Goal: Task Accomplishment & Management: Use online tool/utility

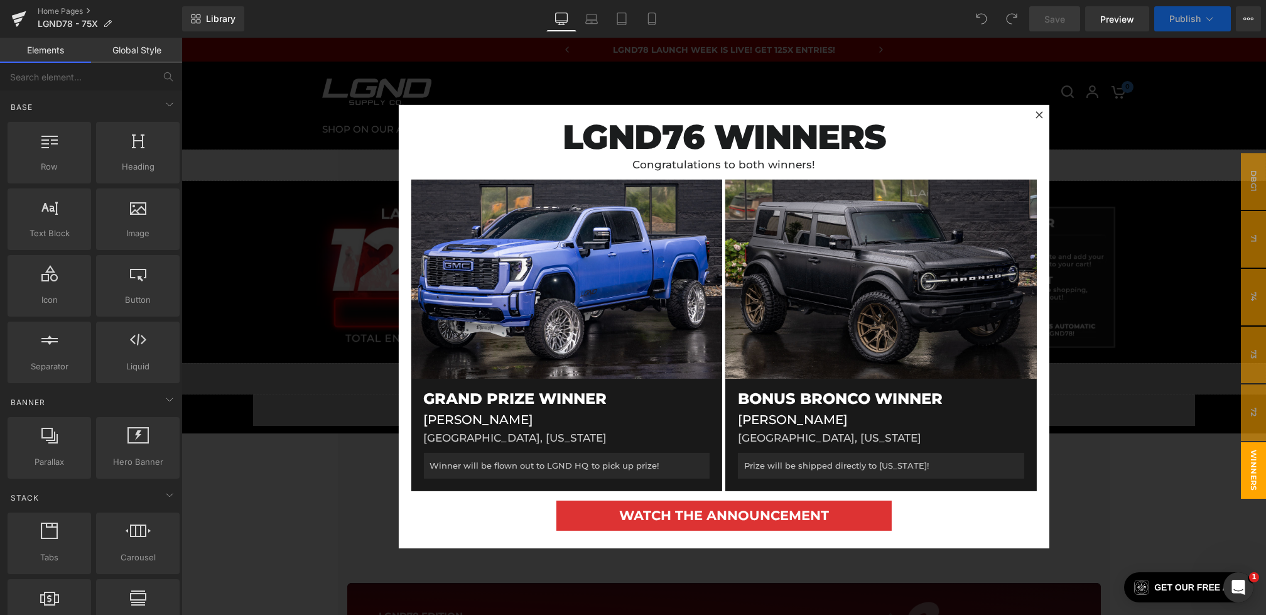
click at [249, 293] on div at bounding box center [724, 326] width 1085 height 577
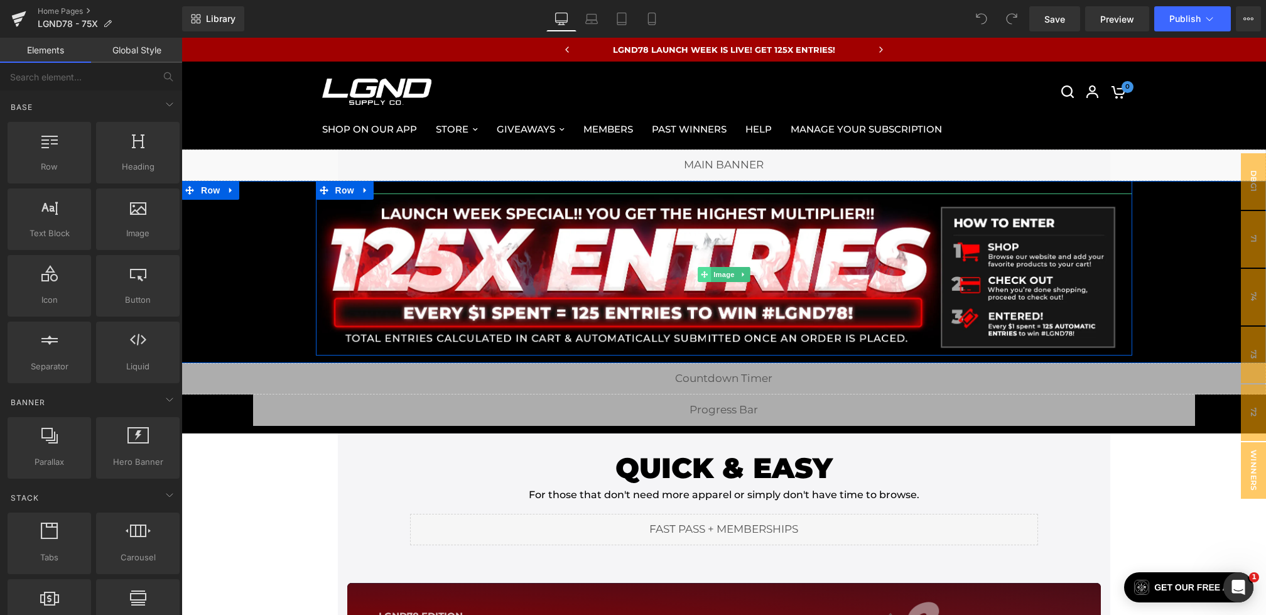
click at [710, 275] on span at bounding box center [704, 274] width 13 height 15
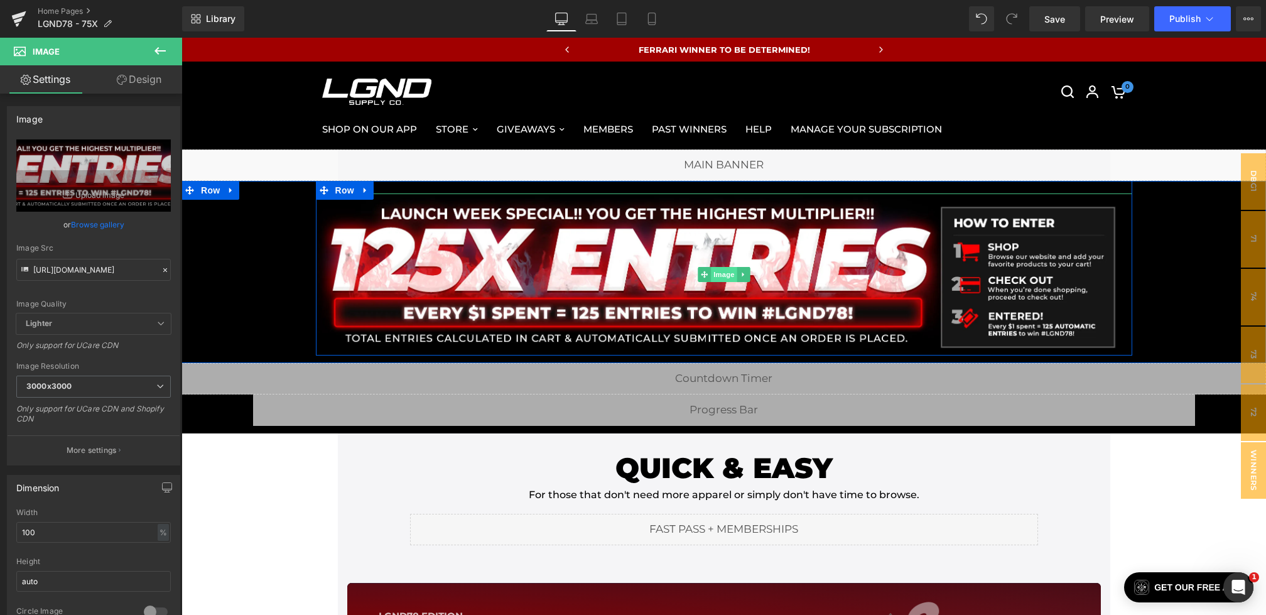
click at [719, 268] on span "Image" at bounding box center [724, 274] width 26 height 15
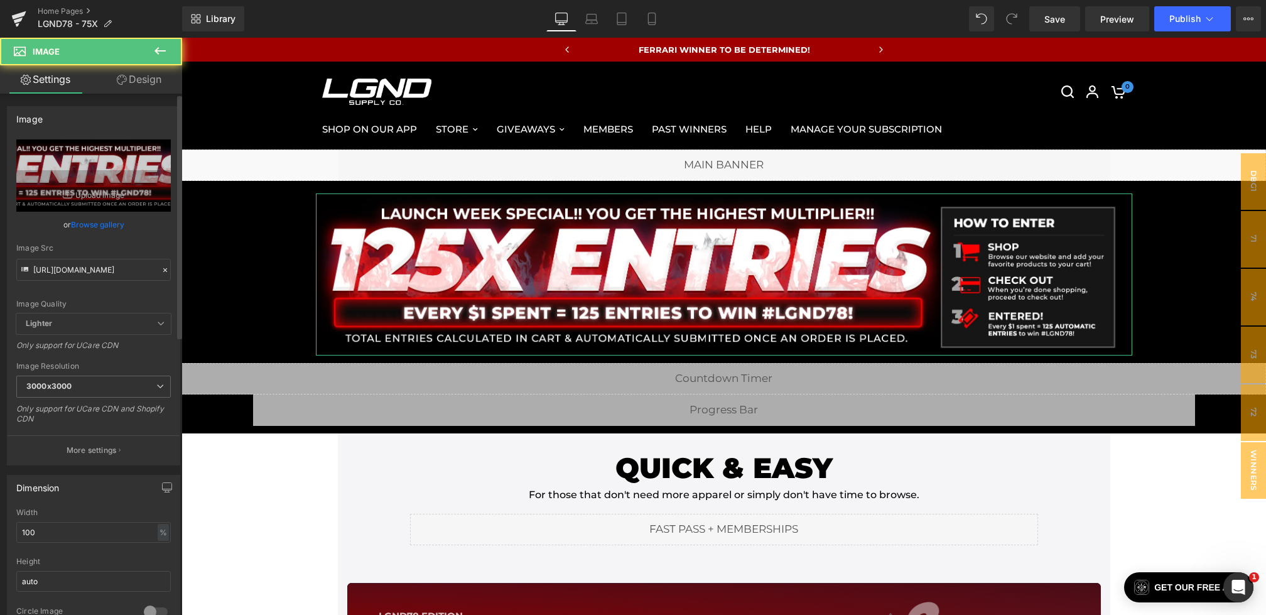
click at [161, 266] on icon at bounding box center [165, 270] width 9 height 9
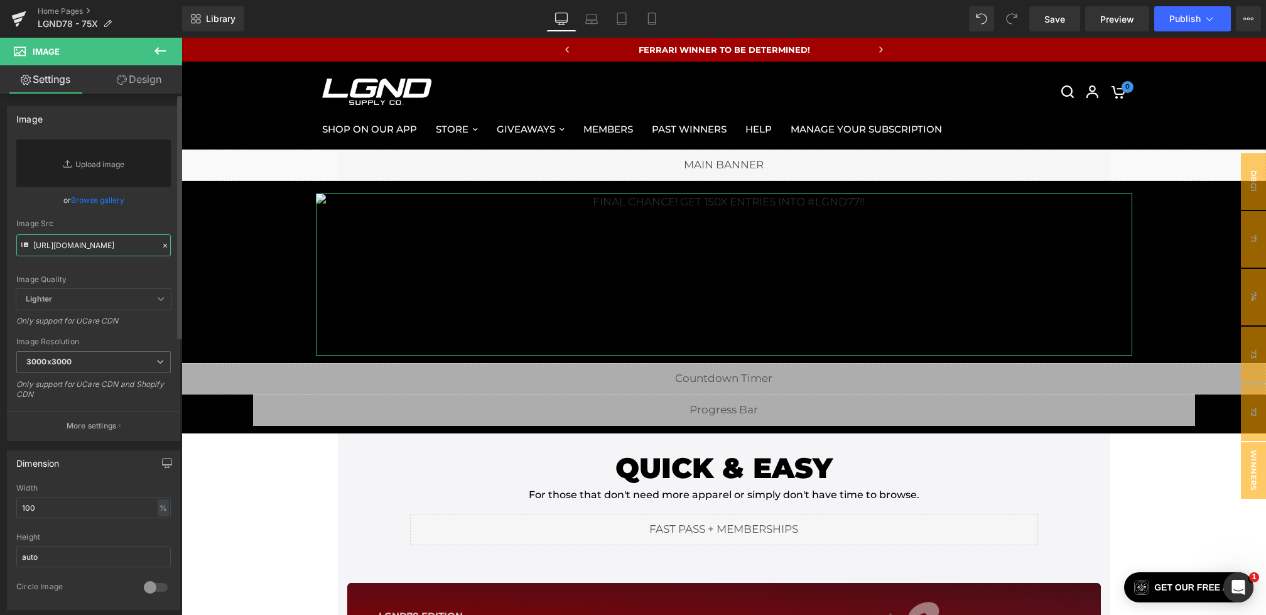
click at [82, 251] on input "https://cdn.shopify.com/s/files/1/0068/4245/0009/files/78-125xEntryBanner-Deskt…" at bounding box center [93, 245] width 155 height 22
paste input "https://cdn.shopify.com/s/files/1/0068/4245/0009/files/78-75xEntryBanner-Deskto…"
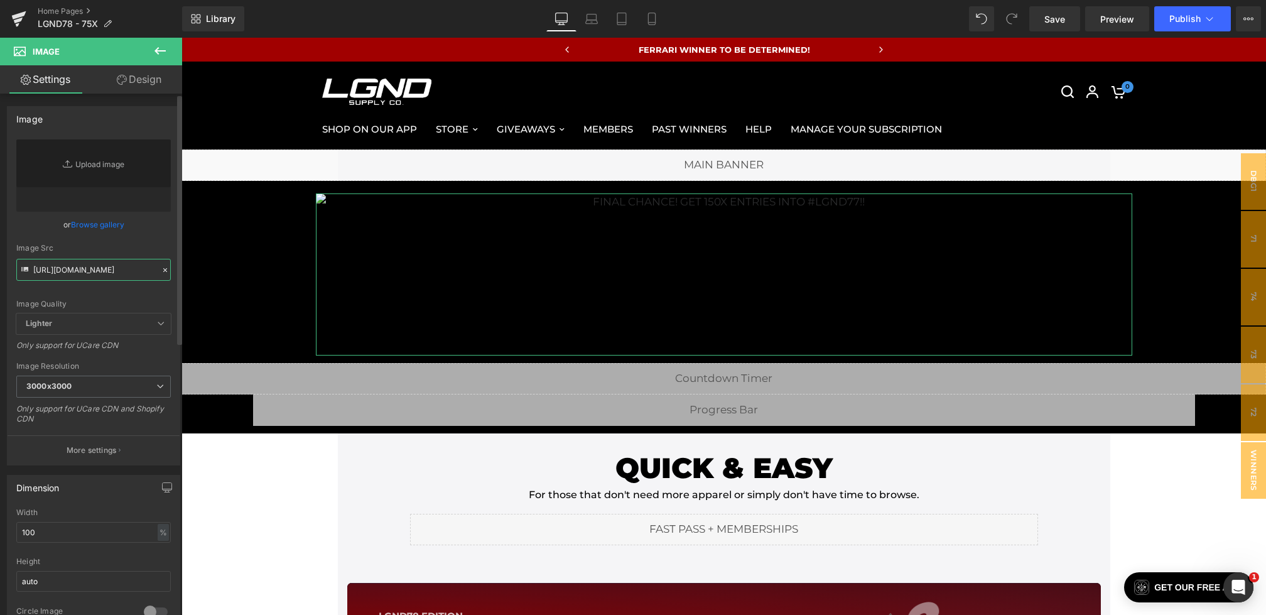
type input "https://cdn.shopify.com/s/files/1/0068/4245/0009/files/78-75xEntryBanner-Deskto…"
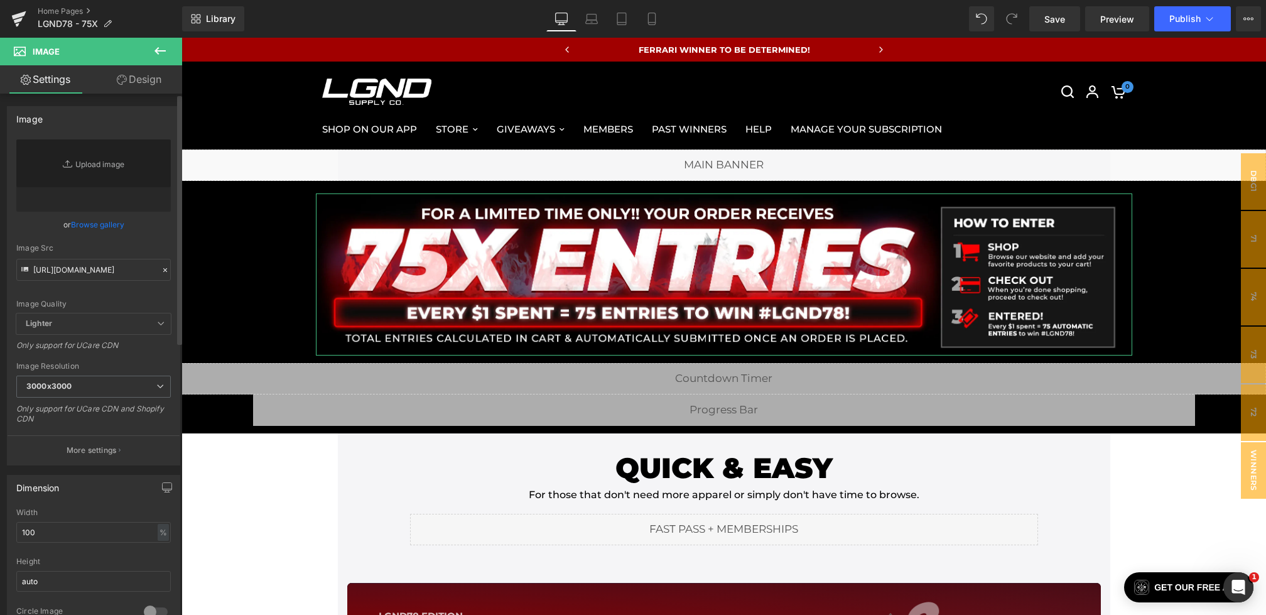
click at [134, 223] on div "or Browse gallery" at bounding box center [93, 224] width 155 height 13
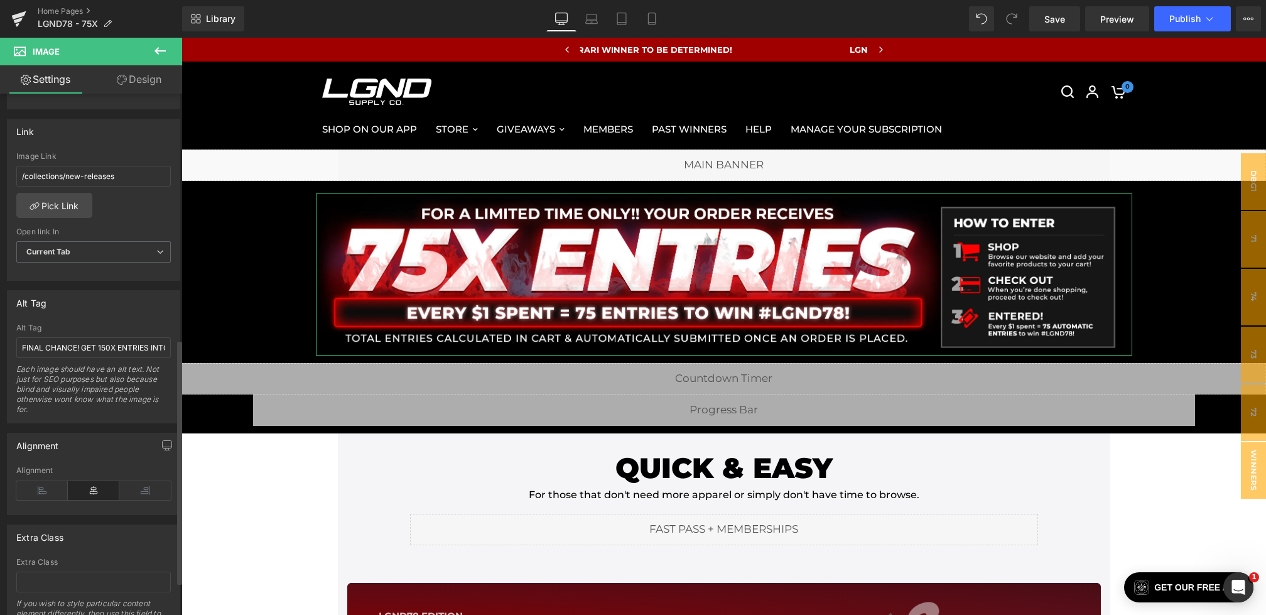
scroll to position [528, 0]
click at [111, 342] on input "FINAL CHANCE! GET 150X ENTRIES INTO #LGND77!!" at bounding box center [93, 344] width 155 height 21
drag, startPoint x: 327, startPoint y: 380, endPoint x: 223, endPoint y: 344, distance: 109.9
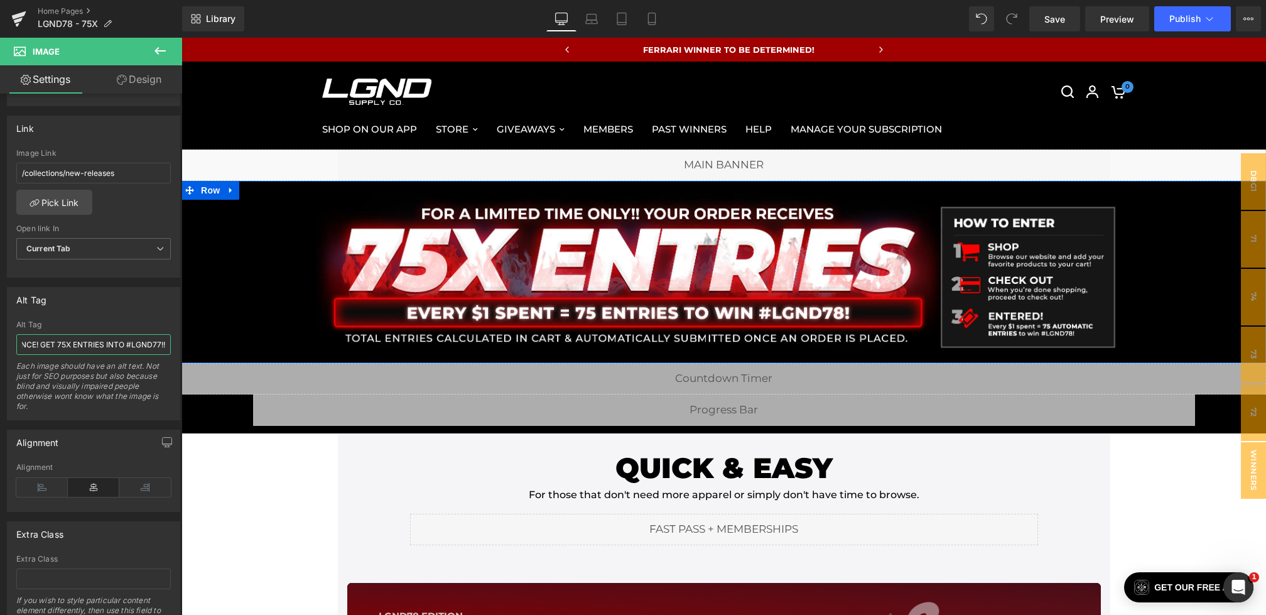
drag, startPoint x: 310, startPoint y: 374, endPoint x: 265, endPoint y: 344, distance: 53.8
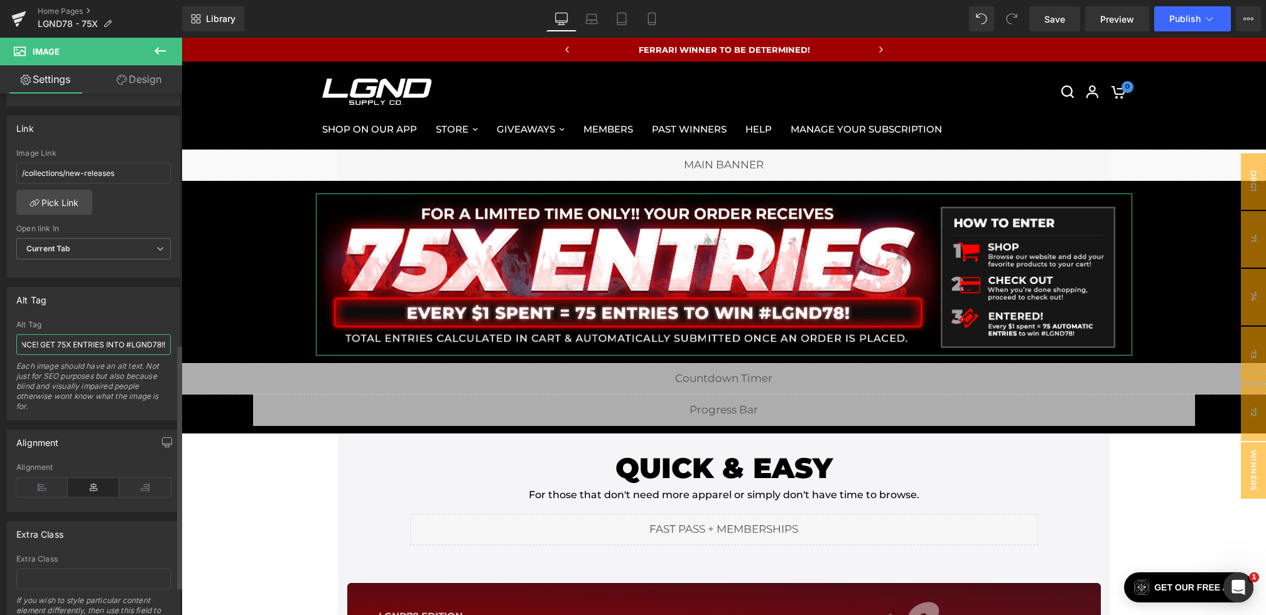
scroll to position [0, 0]
drag, startPoint x: 133, startPoint y: 341, endPoint x: 0, endPoint y: 341, distance: 133.2
click at [0, 341] on div "Alt Tag FINAL CHANCE! GET 150X ENTRIES INTO #LGND77!! Alt Tag FINAL CHANCE! GET…" at bounding box center [94, 349] width 188 height 143
click at [78, 336] on input "FINAL CHANCE! GET 75X ENTRIES INTO #LGND78!!" at bounding box center [93, 344] width 155 height 21
drag, startPoint x: 83, startPoint y: 339, endPoint x: 0, endPoint y: 334, distance: 83.0
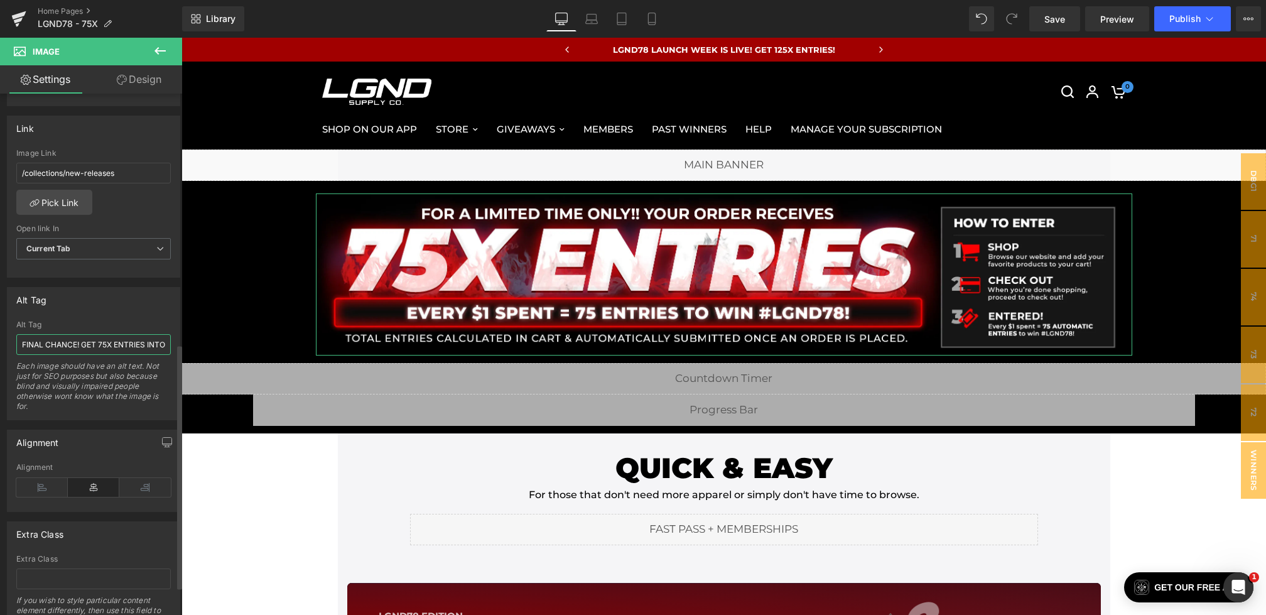
click at [0, 335] on div "Alt Tag FINAL CHANCE! GET 150X ENTRIES INTO #LGND77!! Alt Tag FINAL CHANCE! GET…" at bounding box center [94, 349] width 188 height 143
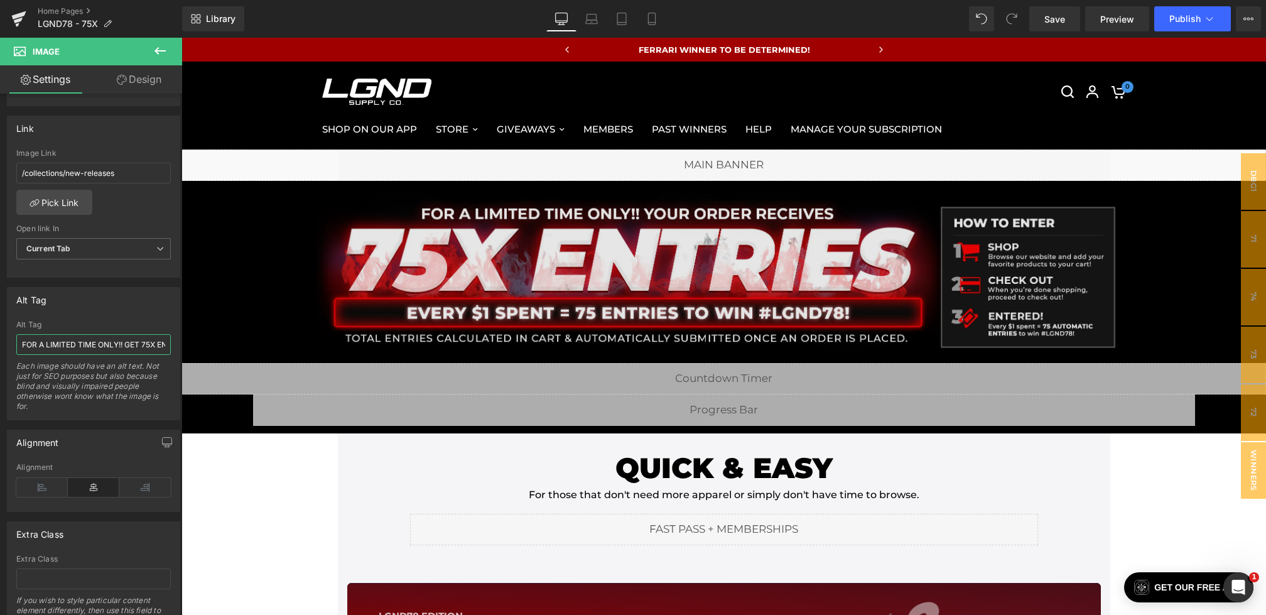
scroll to position [134, 0]
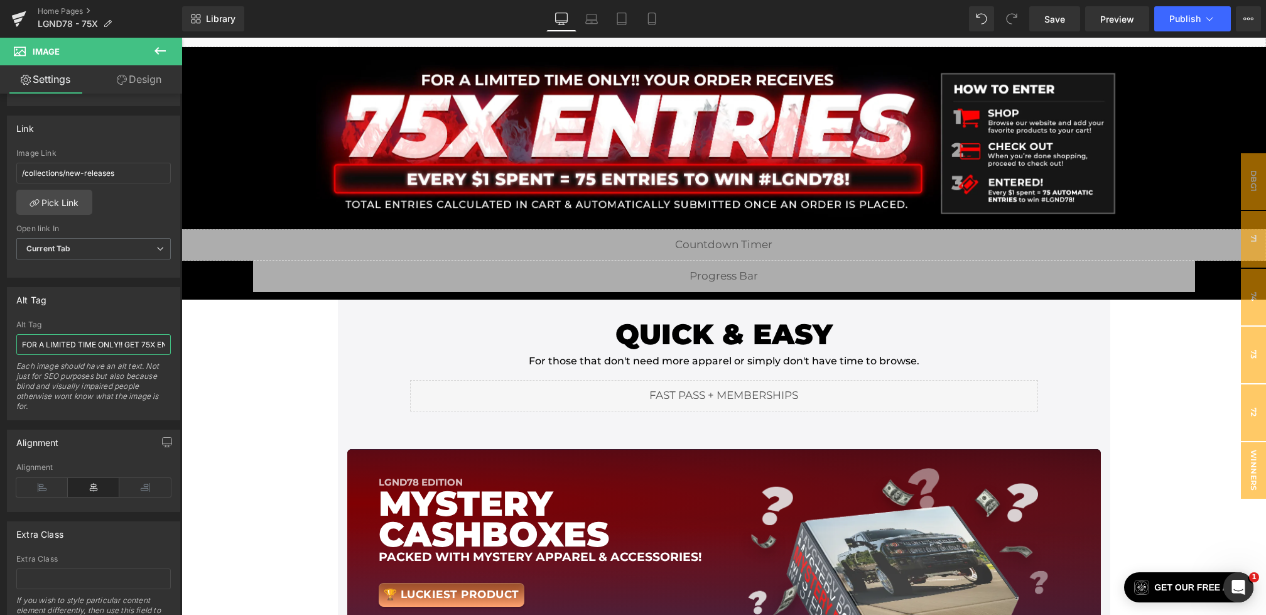
type input "FOR A LIMITED TIME ONLY!! GET 75X ENTRIES INTO #LGND78!!"
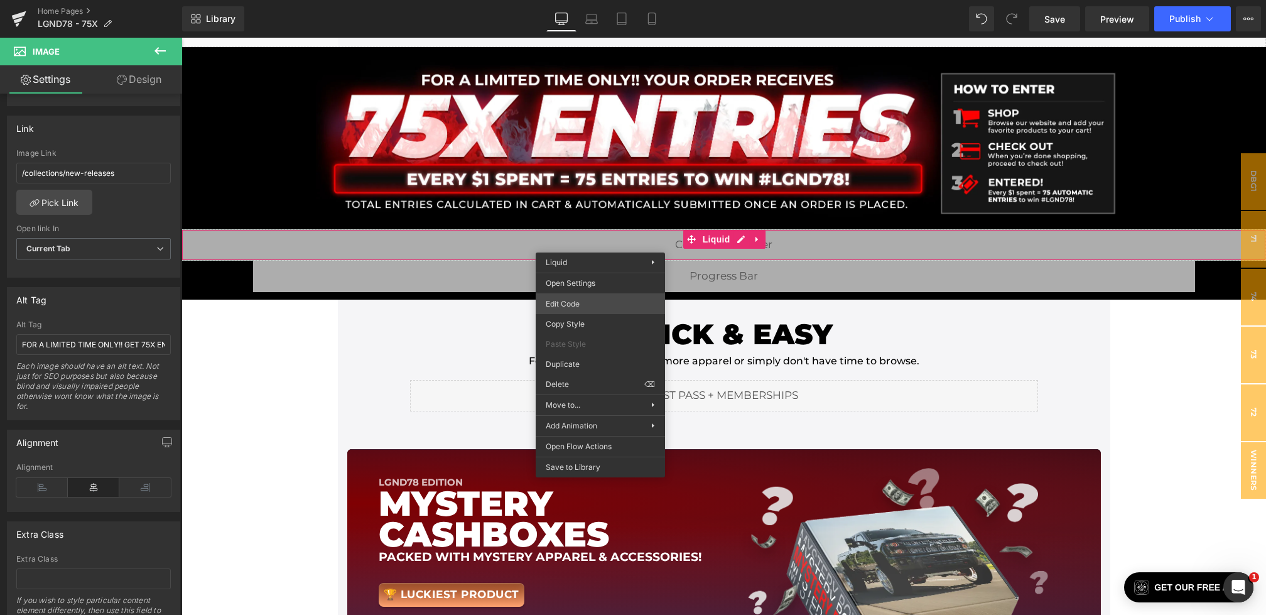
click at [567, 0] on div "Image You are previewing how the will restyle your page. You can not edit Eleme…" at bounding box center [633, 0] width 1266 height 0
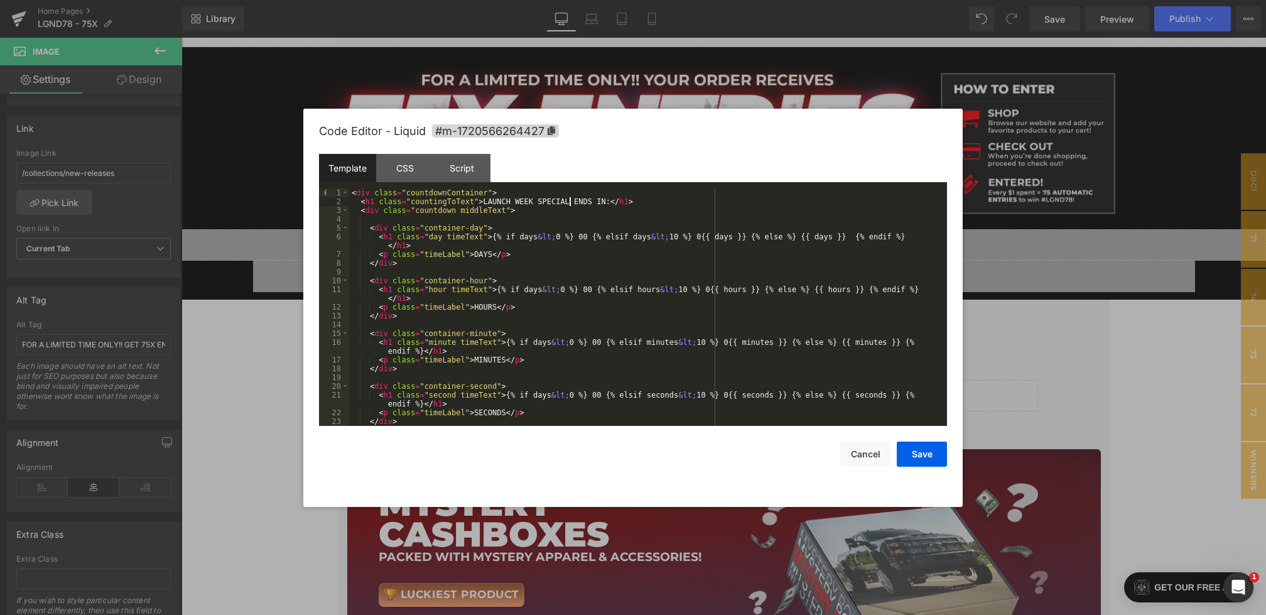
drag, startPoint x: 570, startPoint y: 205, endPoint x: 509, endPoint y: 205, distance: 60.9
click at [509, 205] on div "< div class = "countdownContainer" > < h1 class = "countingToText" > LAUNCH WEE…" at bounding box center [645, 315] width 593 height 255
click at [554, 202] on div "< div class = "countdownContainer" > < h1 class = "countingToText" > GIVEAWAY E…" at bounding box center [645, 315] width 593 height 255
click at [466, 170] on div "Script" at bounding box center [461, 168] width 57 height 28
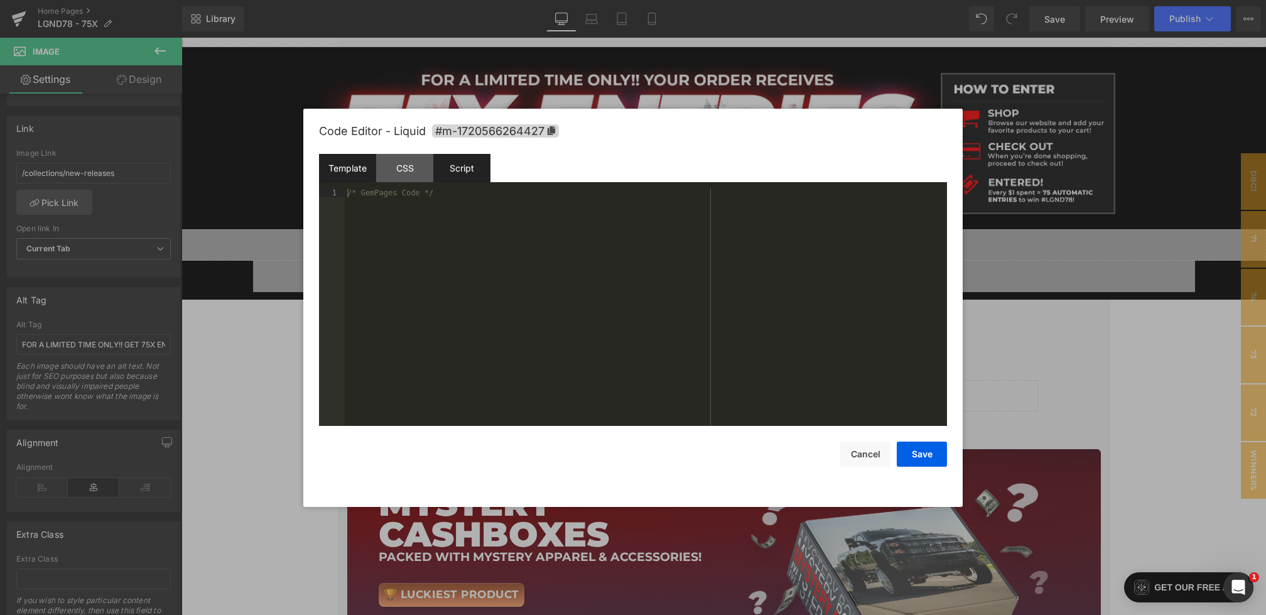
click at [354, 163] on div "Template" at bounding box center [347, 168] width 57 height 28
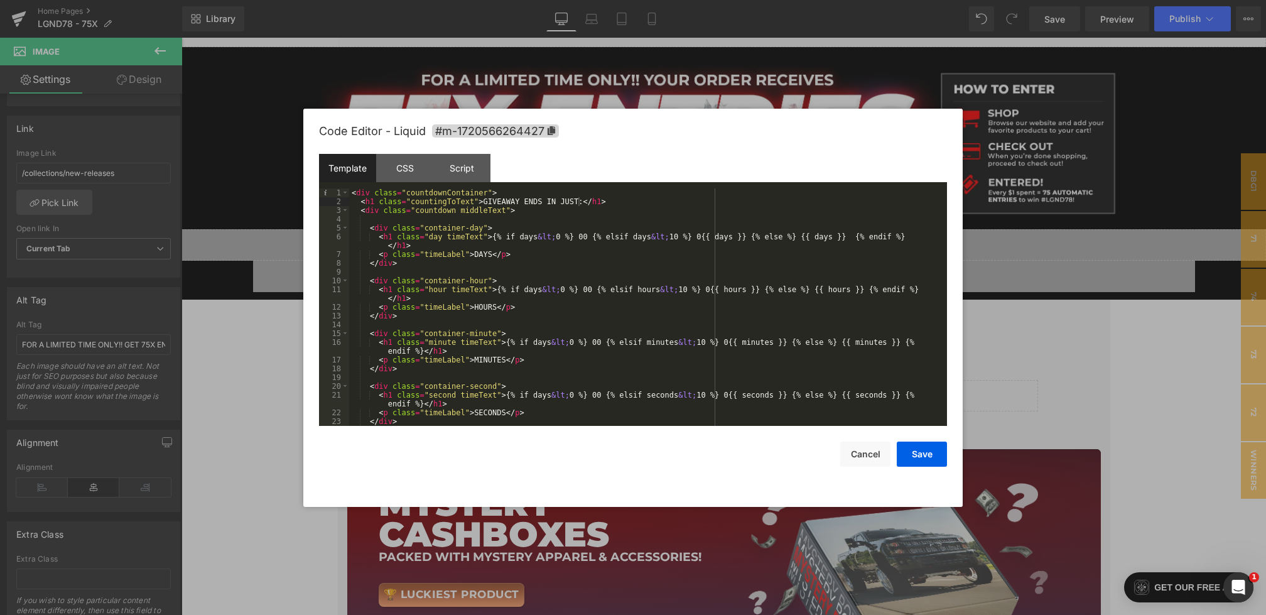
scroll to position [35, 0]
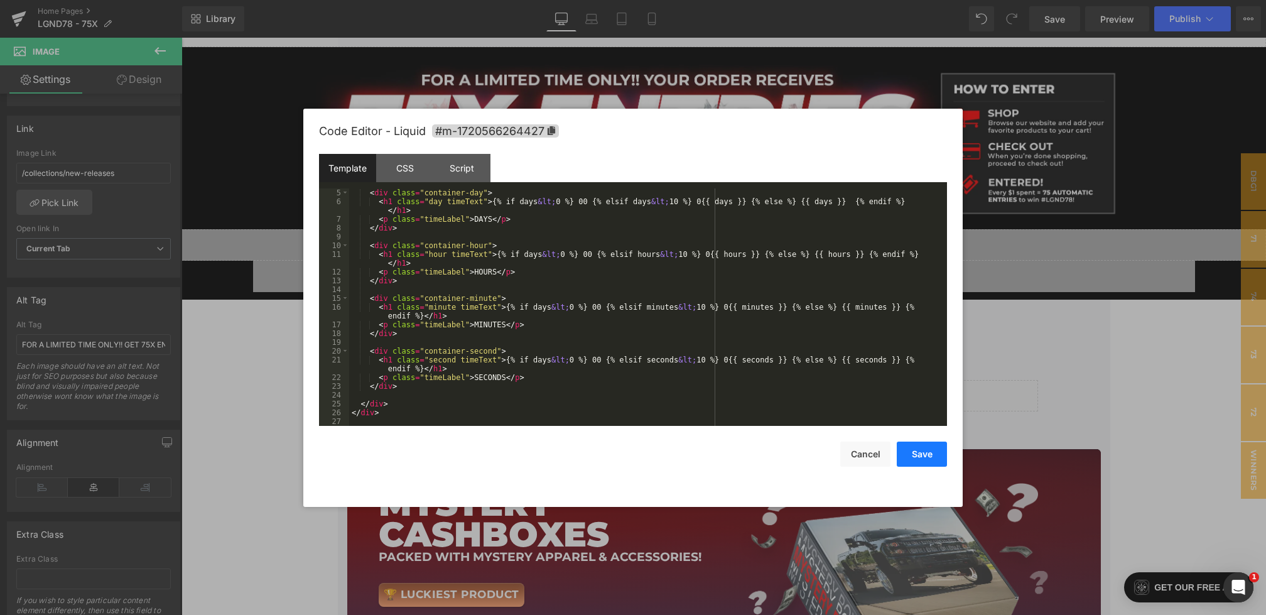
click at [920, 452] on button "Save" at bounding box center [922, 454] width 50 height 25
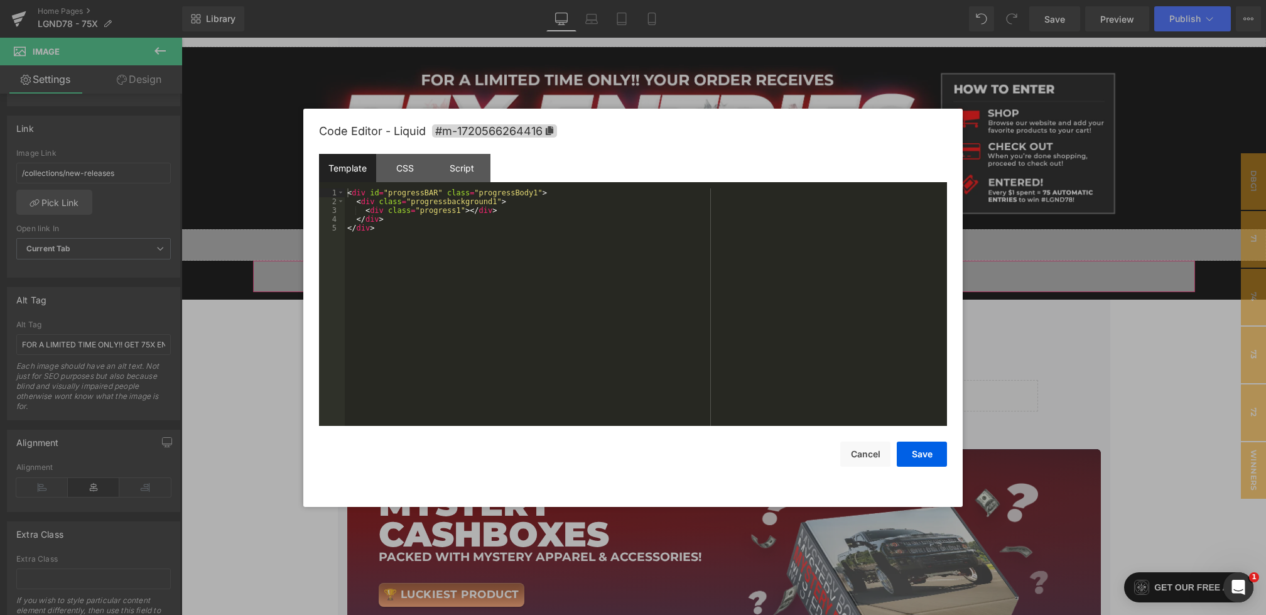
click at [523, 0] on div "Image You are previewing how the will restyle your page. You can not edit Eleme…" at bounding box center [633, 0] width 1266 height 0
click at [442, 182] on div "Template CSS Script Data" at bounding box center [633, 171] width 628 height 35
click at [442, 161] on div "Script" at bounding box center [461, 168] width 57 height 28
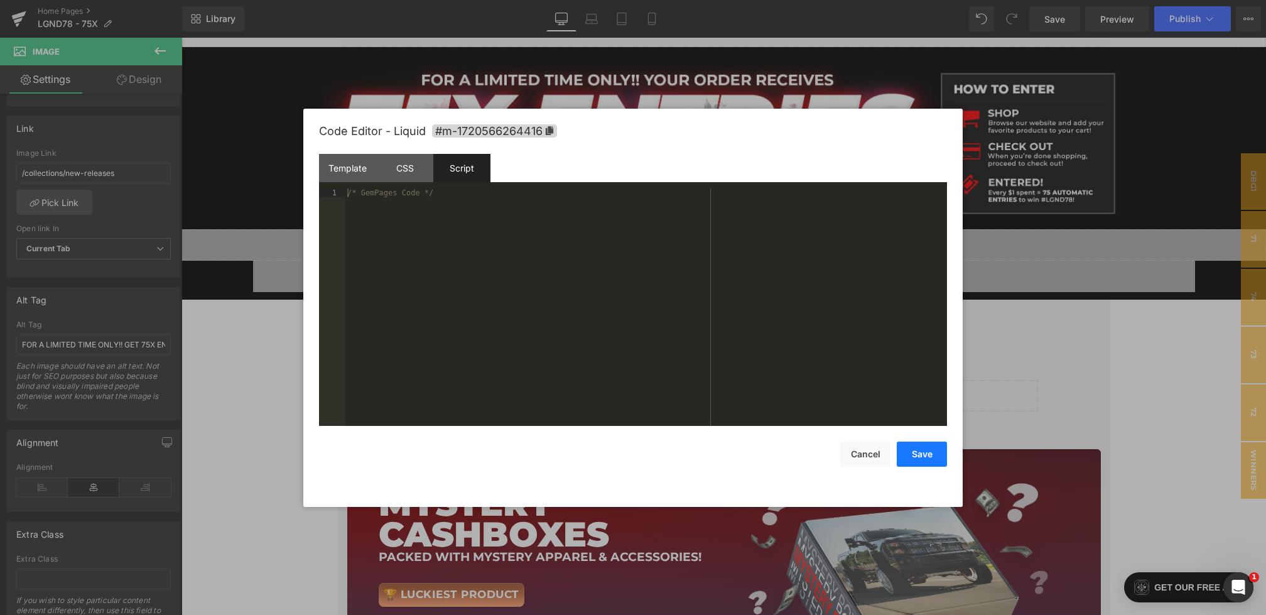
click at [930, 453] on button "Save" at bounding box center [922, 454] width 50 height 25
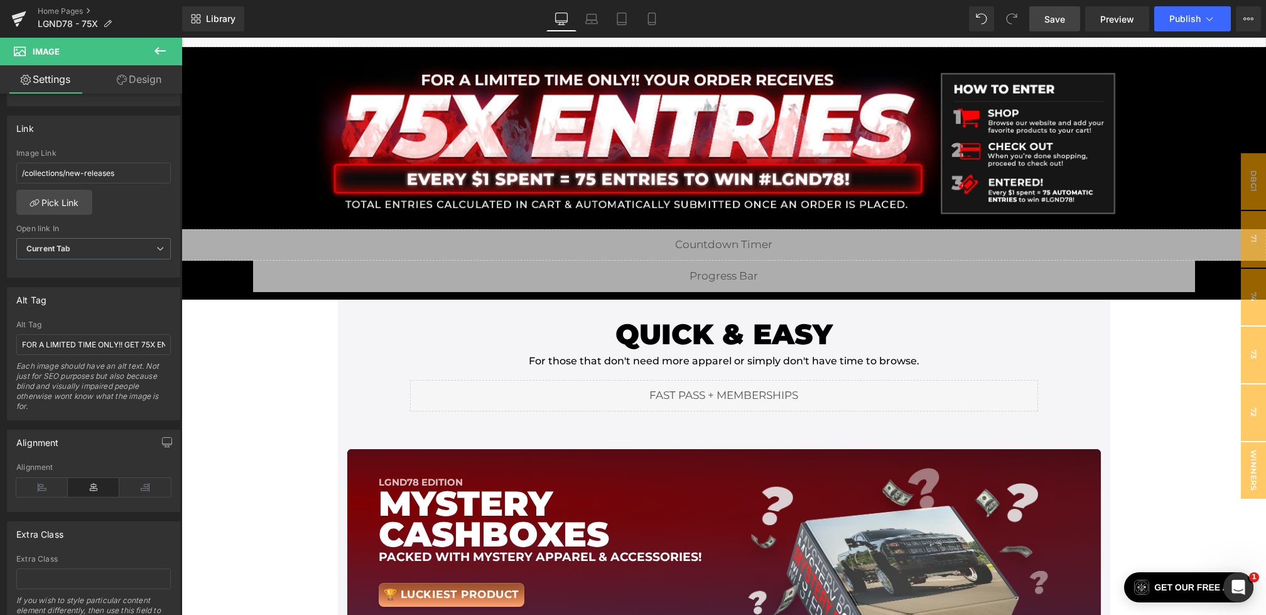
click at [1059, 19] on span "Save" at bounding box center [1055, 19] width 21 height 13
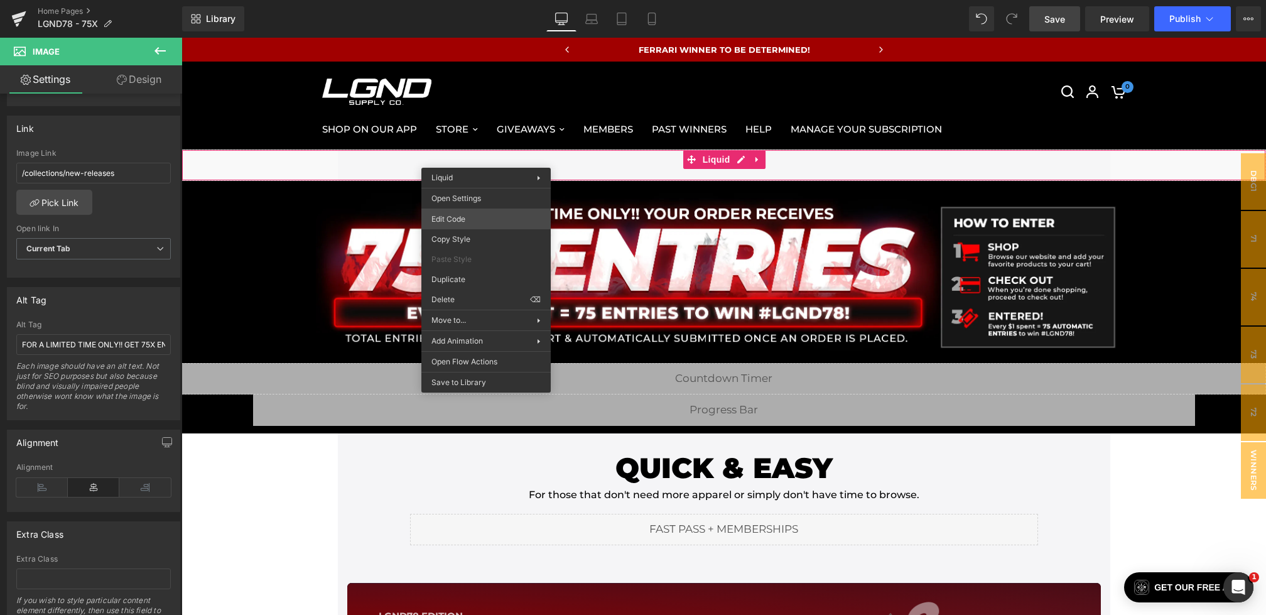
click at [460, 0] on div "Image You are previewing how the will restyle your page. You can not edit Eleme…" at bounding box center [633, 0] width 1266 height 0
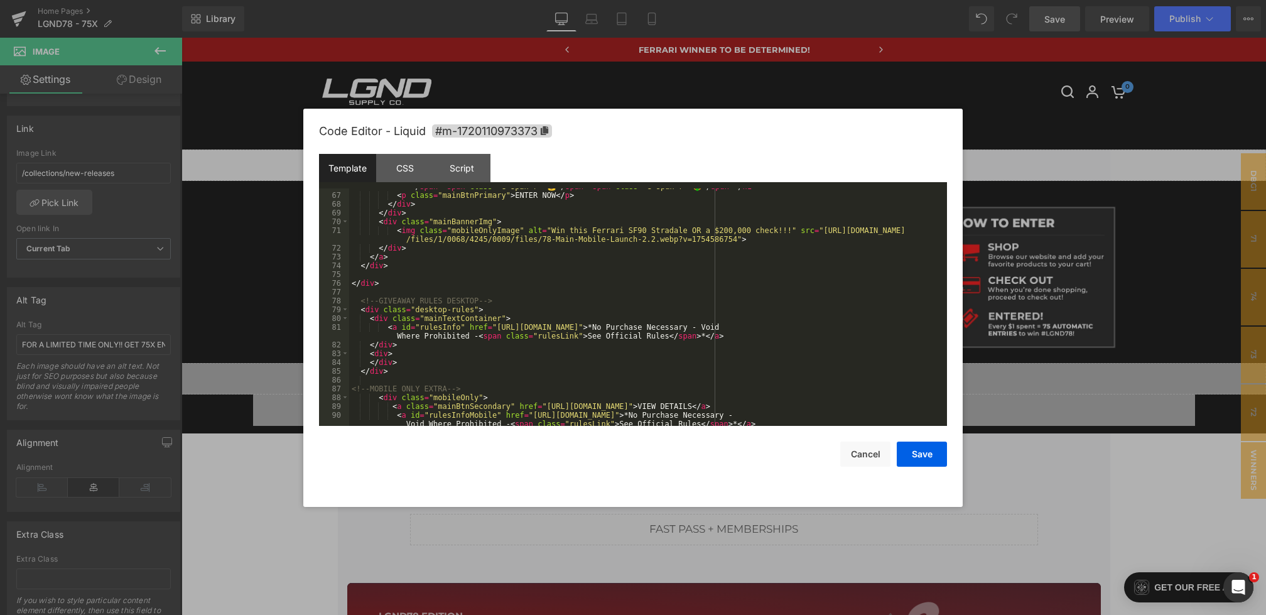
scroll to position [592, 0]
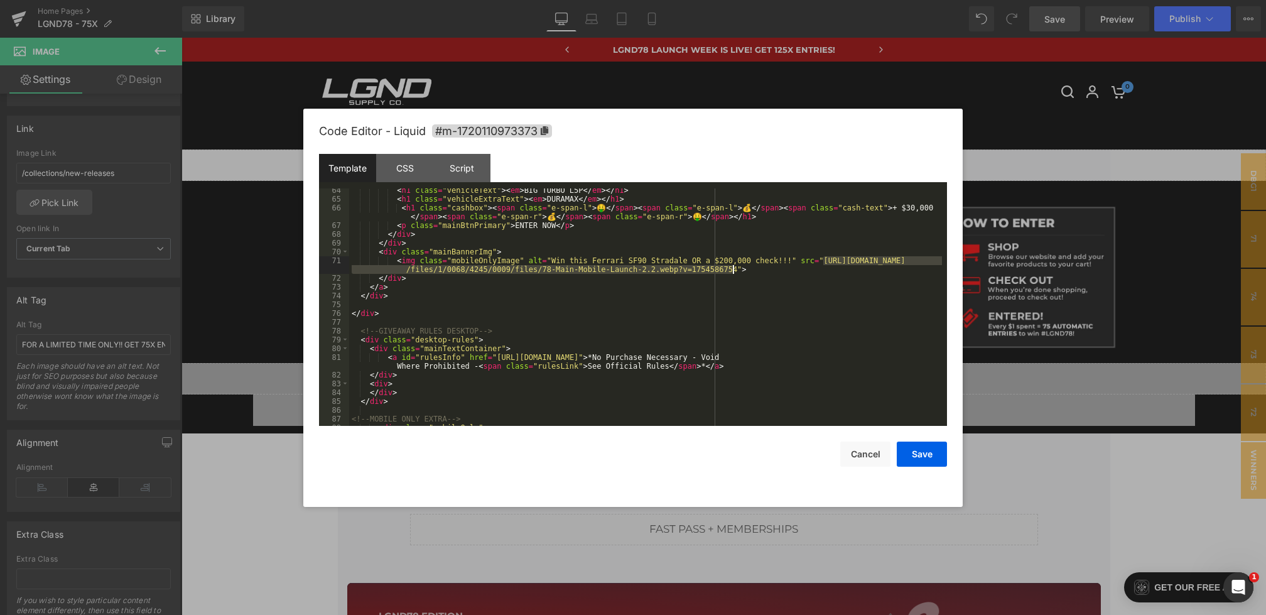
drag, startPoint x: 822, startPoint y: 260, endPoint x: 734, endPoint y: 269, distance: 87.8
click at [734, 269] on div "< h1 class = "vehicleText" > < em > BIG TURBO L5P </ em > </ h1 > < h1 class = …" at bounding box center [645, 313] width 593 height 255
drag, startPoint x: 779, startPoint y: 263, endPoint x: 553, endPoint y: 262, distance: 226.1
click at [553, 261] on div "< h1 class = "vehicleText" > < em > BIG TURBO L5P </ em > </ h1 > < h1 class = …" at bounding box center [645, 313] width 593 height 255
click at [553, 262] on div "< h1 class = "vehicleText" > < em > BIG TURBO L5P </ em > </ h1 > < h1 class = …" at bounding box center [645, 313] width 593 height 255
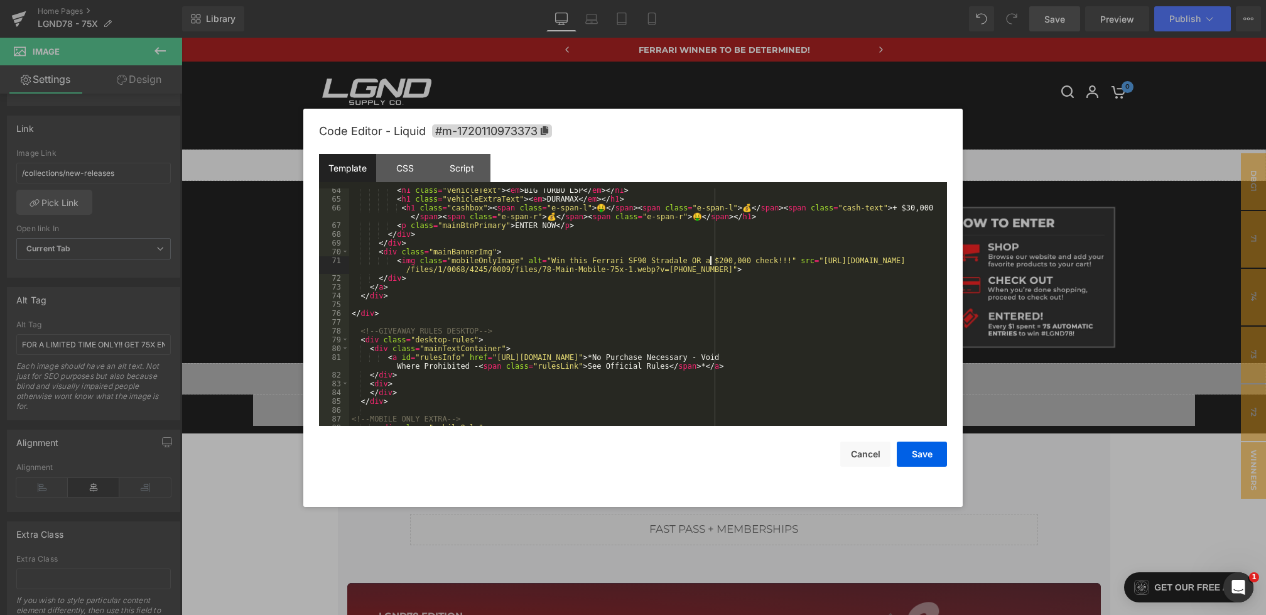
drag, startPoint x: 712, startPoint y: 262, endPoint x: 704, endPoint y: 262, distance: 8.2
click at [704, 262] on div "< h1 class = "vehicleText" > < em > BIG TURBO L5P </ em > </ h1 > < h1 class = …" at bounding box center [645, 313] width 593 height 255
drag, startPoint x: 705, startPoint y: 259, endPoint x: 592, endPoint y: 261, distance: 113.1
click at [592, 261] on div "< h1 class = "vehicleText" > < em > BIG TURBO L5P </ em > </ h1 > < h1 class = …" at bounding box center [645, 313] width 593 height 255
click at [918, 453] on button "Save" at bounding box center [922, 454] width 50 height 25
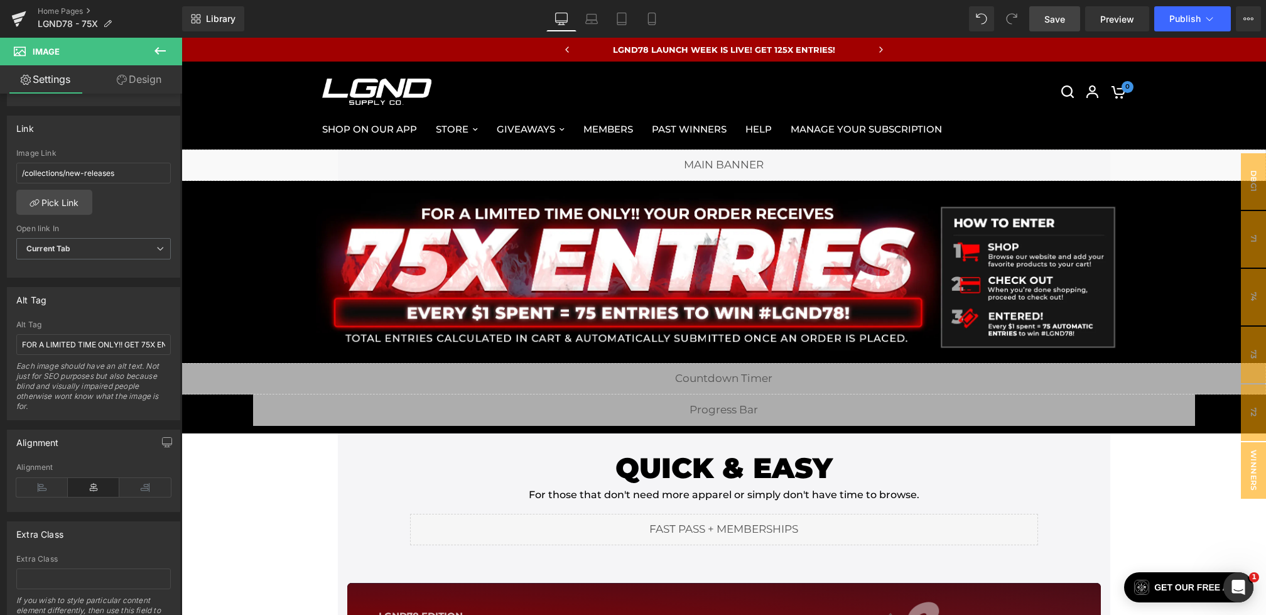
click at [1052, 24] on span "Save" at bounding box center [1055, 19] width 21 height 13
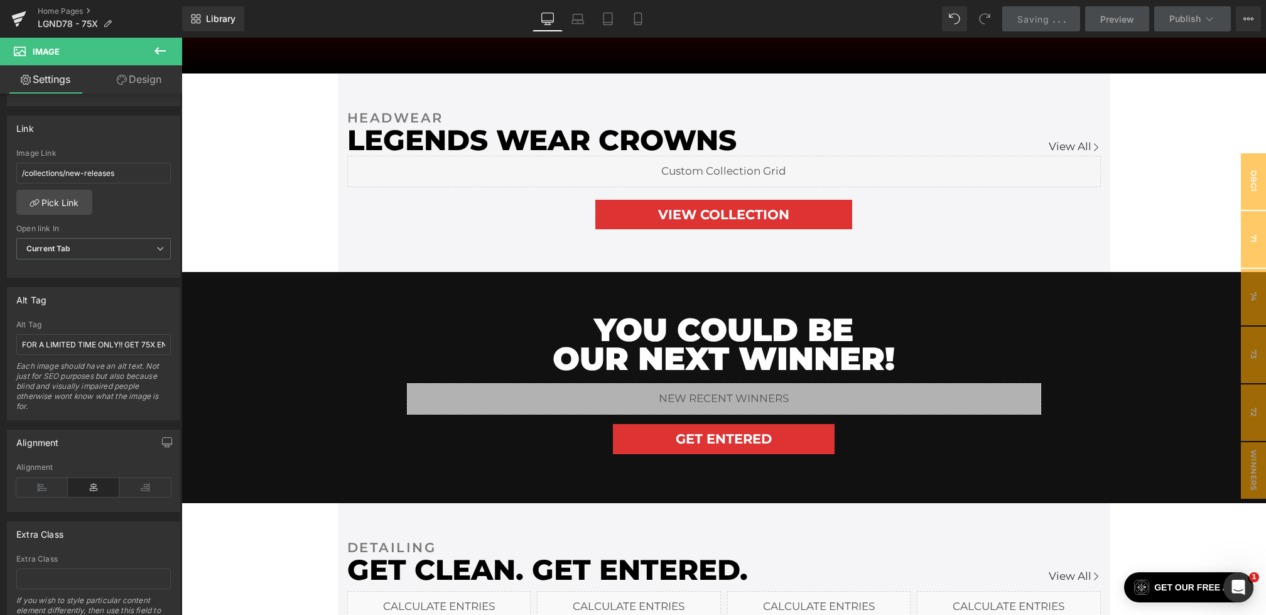
scroll to position [511, 0]
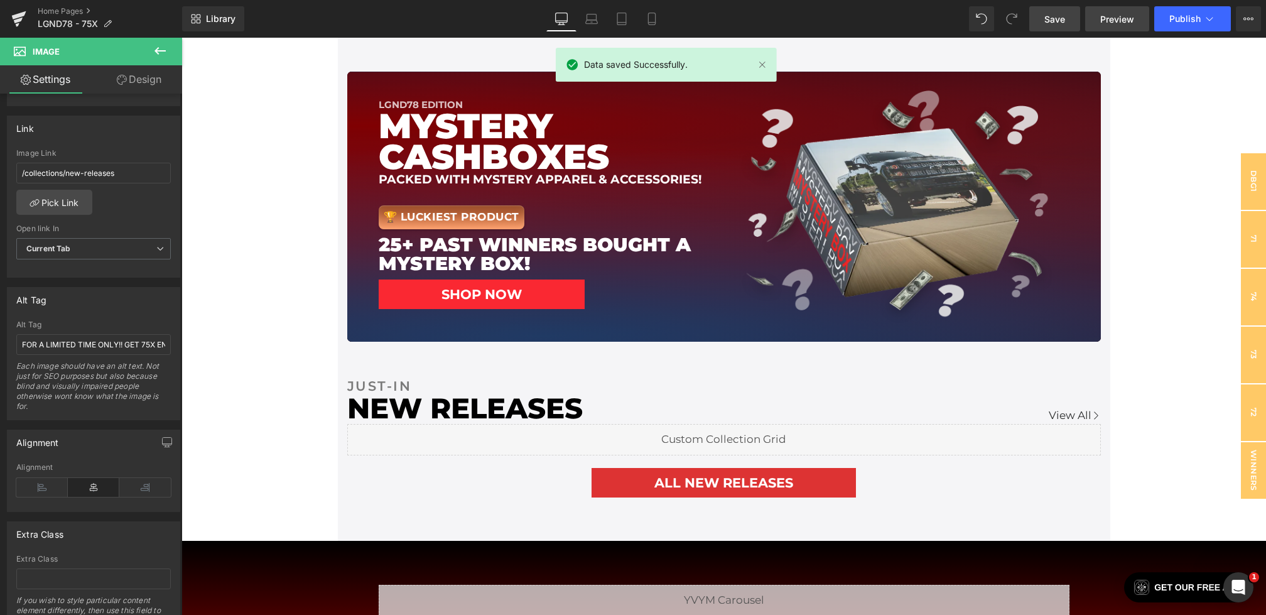
click at [1107, 23] on span "Preview" at bounding box center [1117, 19] width 34 height 13
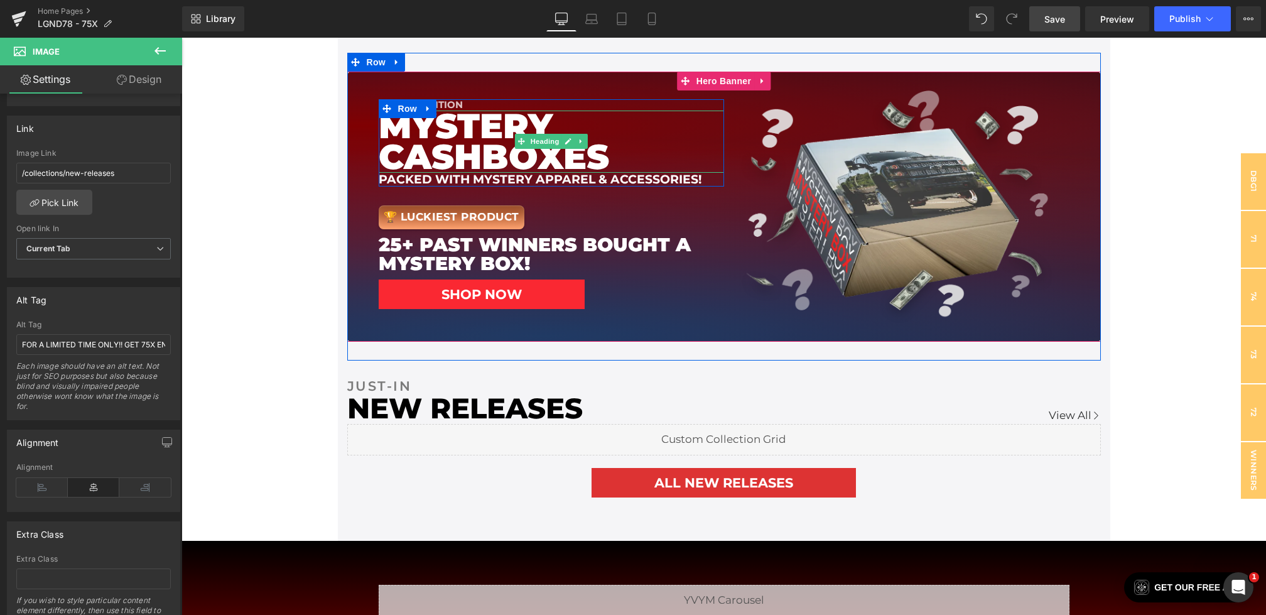
scroll to position [0, 0]
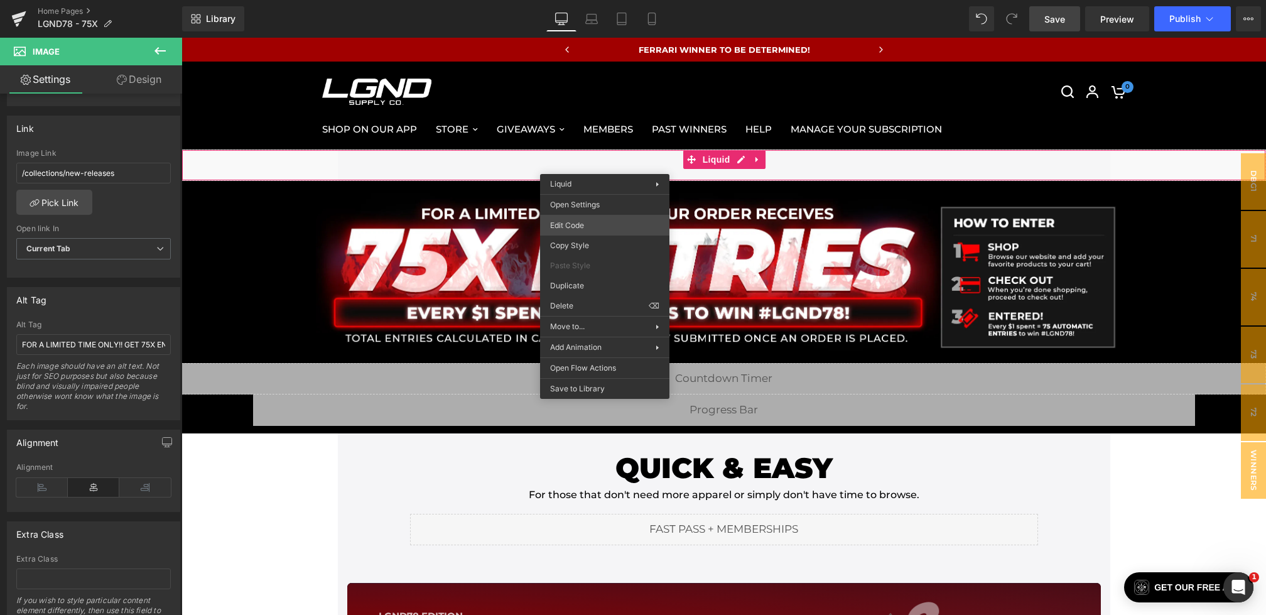
click at [578, 0] on div "Image You are previewing how the will restyle your page. You can not edit Eleme…" at bounding box center [633, 0] width 1266 height 0
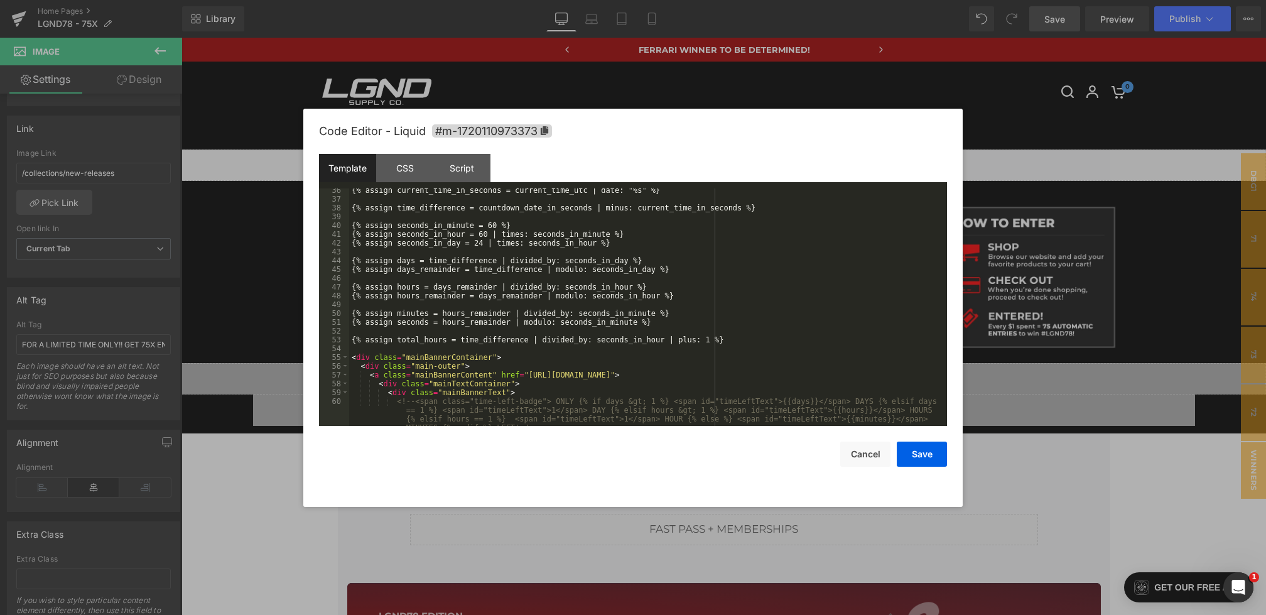
scroll to position [660, 0]
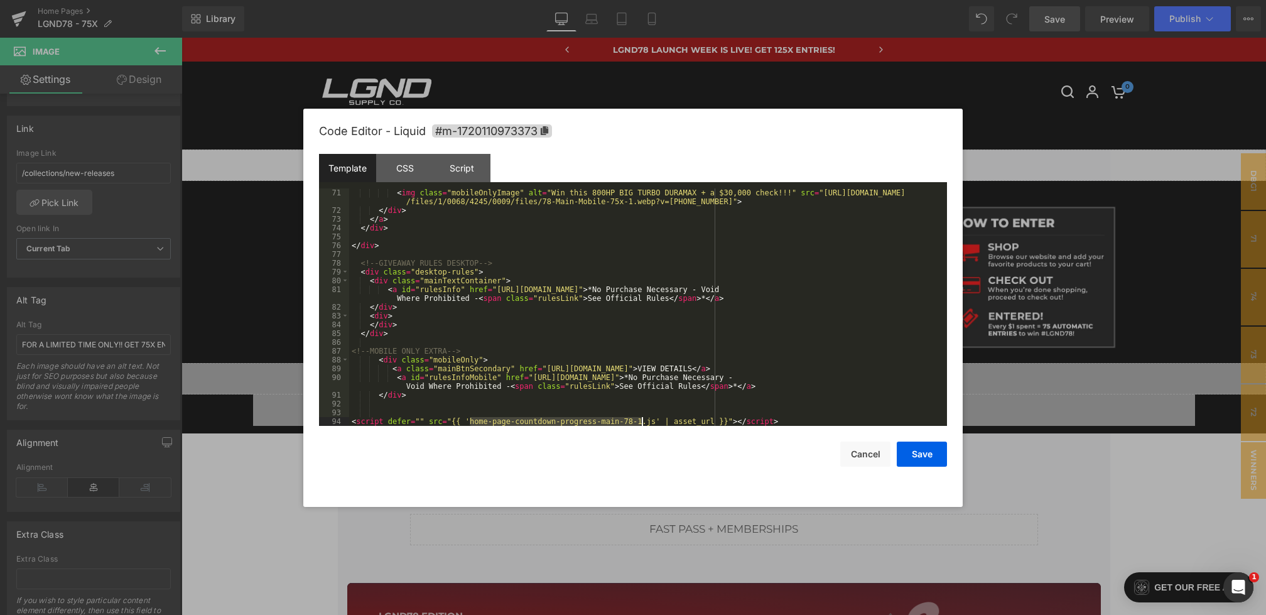
drag, startPoint x: 470, startPoint y: 420, endPoint x: 642, endPoint y: 421, distance: 172.1
click at [642, 421] on div "< img class = "mobileOnlyImage" alt = "Win this 800HP BIG TURBO DURAMAX + a $30…" at bounding box center [645, 320] width 593 height 264
click at [946, 454] on button "Save" at bounding box center [922, 454] width 50 height 25
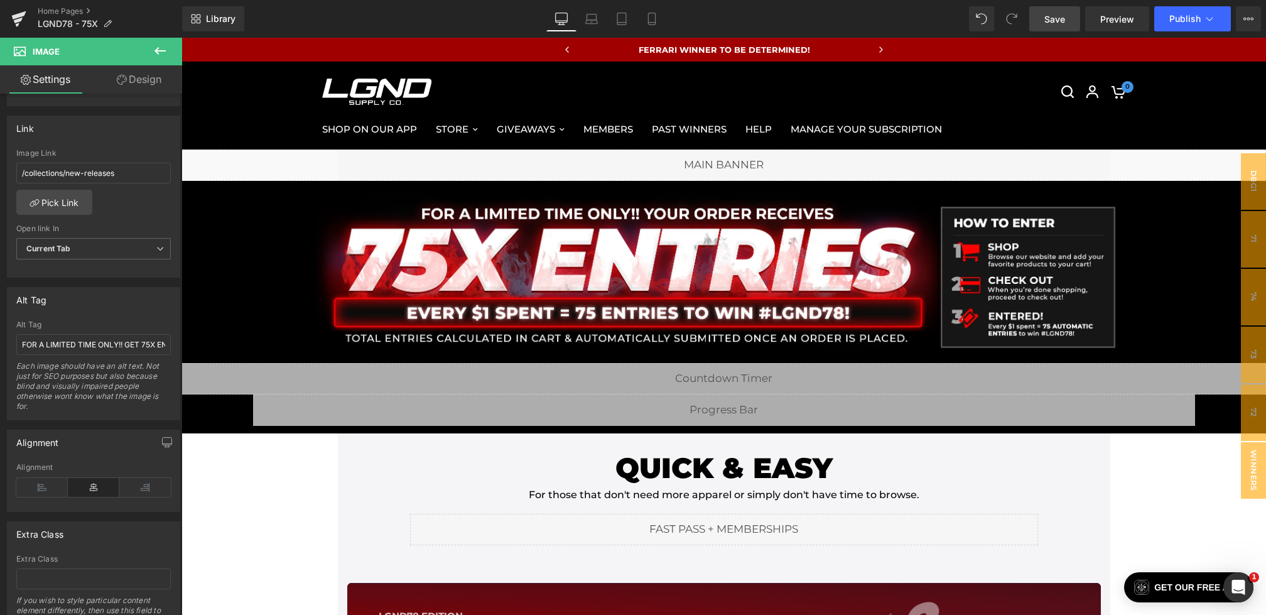
click at [1047, 20] on span "Save" at bounding box center [1055, 19] width 21 height 13
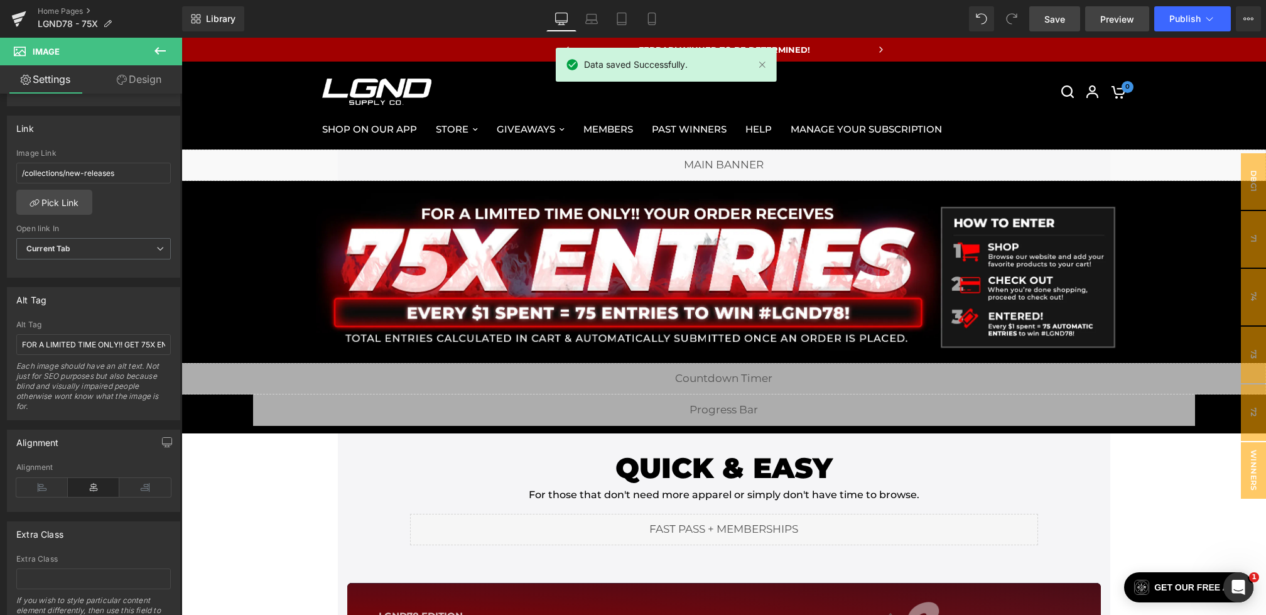
click at [1109, 21] on span "Preview" at bounding box center [1117, 19] width 34 height 13
